Goal: Transaction & Acquisition: Purchase product/service

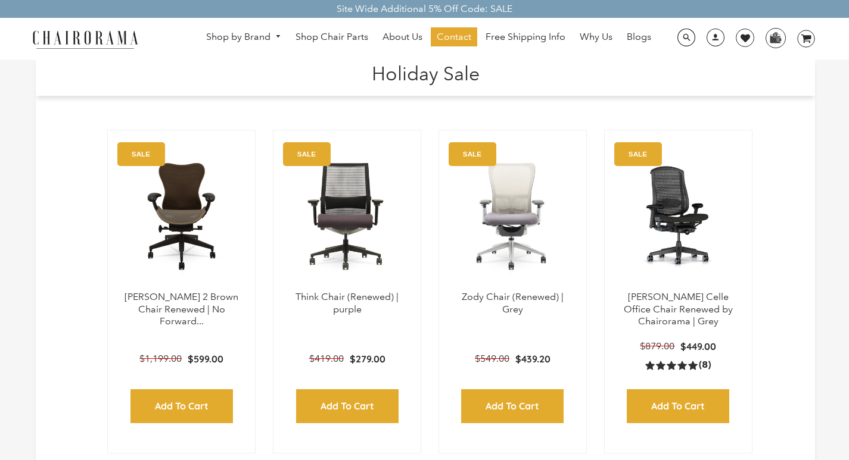
click at [315, 63] on h1 "Holiday Sale" at bounding box center [425, 73] width 755 height 26
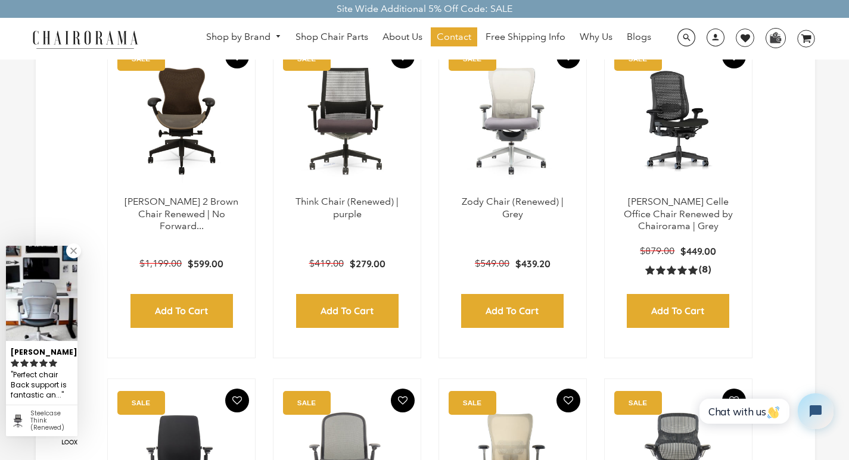
scroll to position [119, 0]
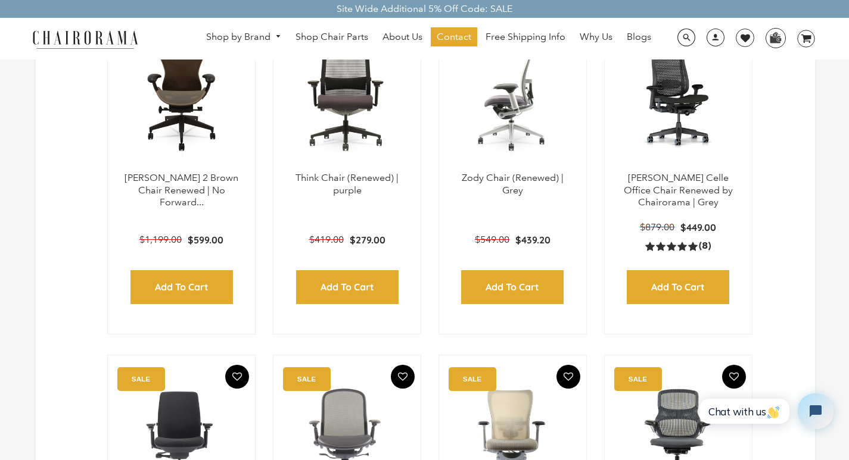
click at [488, 64] on img at bounding box center [512, 97] width 123 height 149
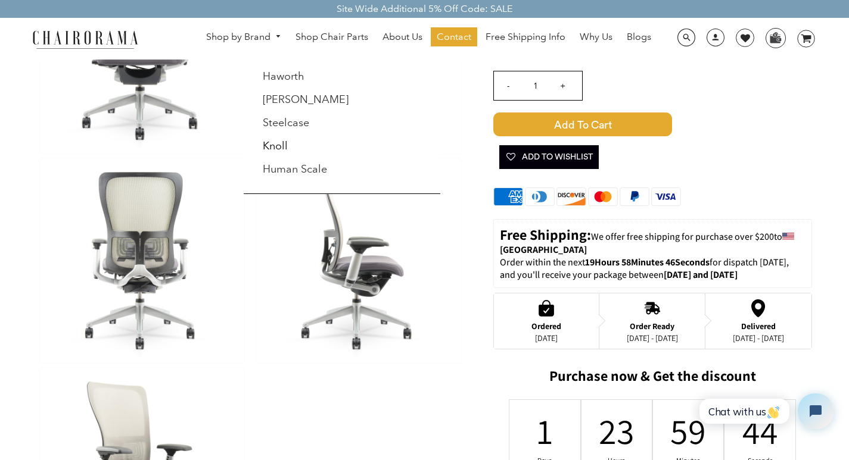
click at [213, 31] on link "Shop by Brand" at bounding box center [243, 37] width 87 height 18
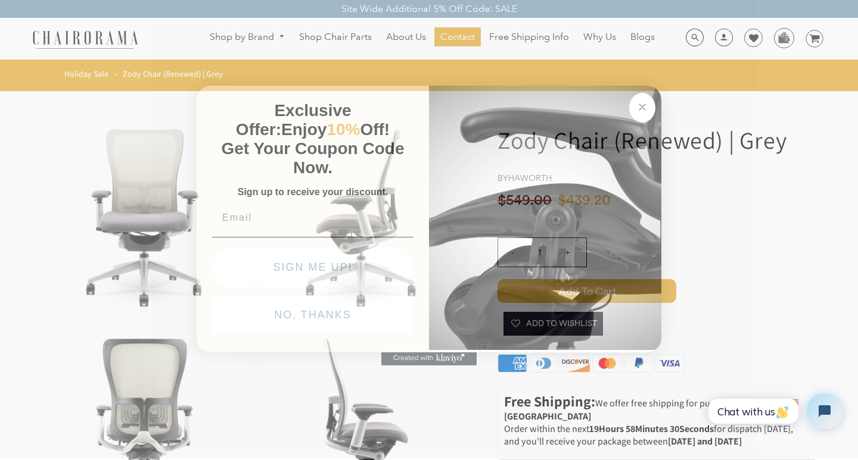
click at [394, 353] on form "Exclusive Offer: Enjoy 10% Off! Get Your Coupon Code Now. Sign up to receive yo…" at bounding box center [429, 219] width 465 height 267
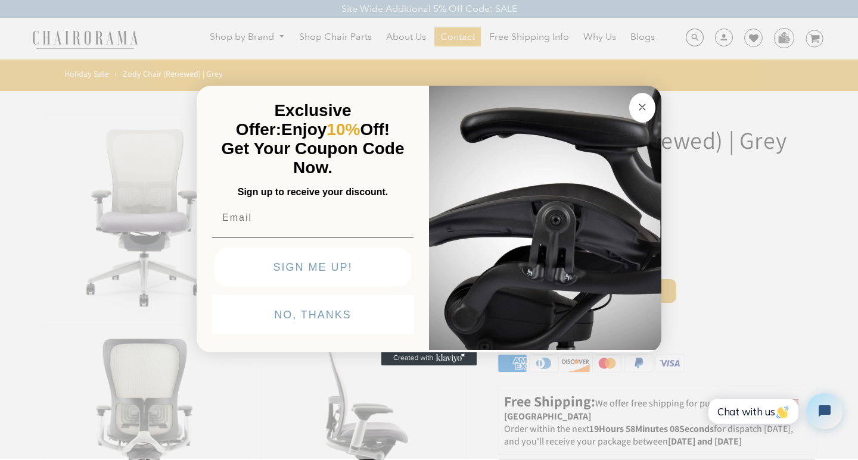
click at [401, 366] on icon "Created with Klaviyo - opens in a new tab" at bounding box center [428, 358] width 95 height 14
